Goal: Complete application form

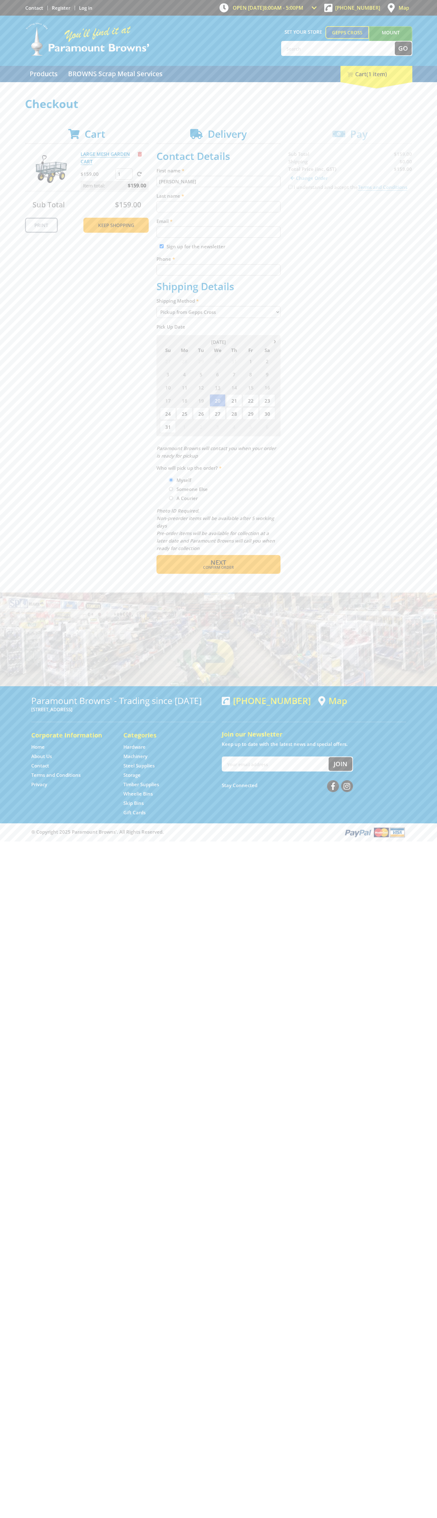
type input "[PERSON_NAME]"
type input "[EMAIL_ADDRESS][DOMAIN_NAME]"
type input "0293744000"
click at [218, 563] on span "Next" at bounding box center [219, 562] width 16 height 8
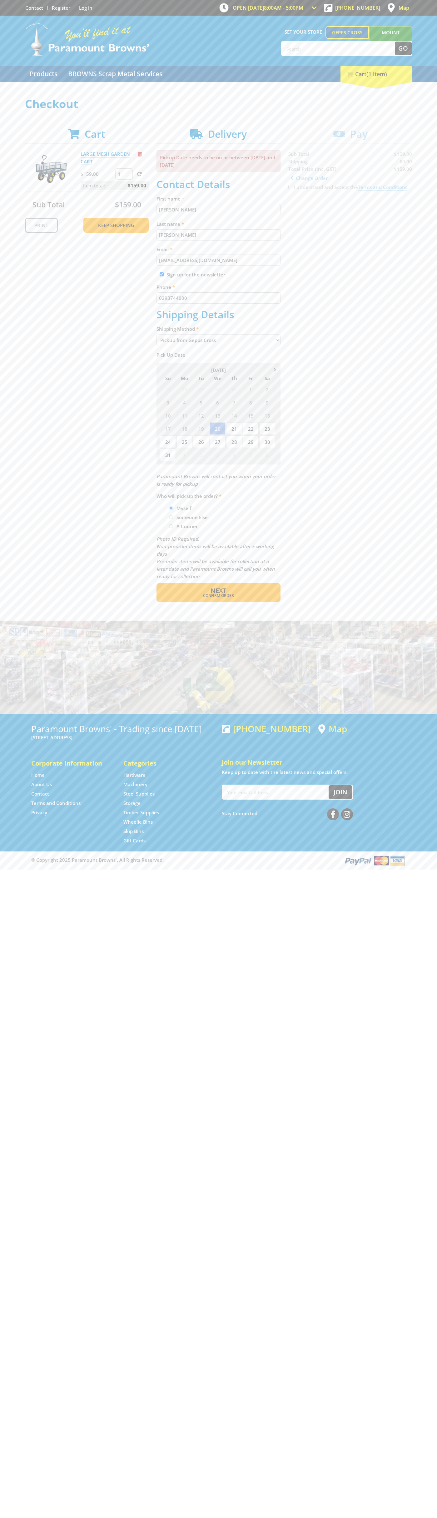
type input "[PERSON_NAME]"
click at [218, 596] on span "Confirm order" at bounding box center [218, 596] width 97 height 4
click at [218, 591] on span "Next" at bounding box center [219, 590] width 16 height 8
